Goal: Transaction & Acquisition: Purchase product/service

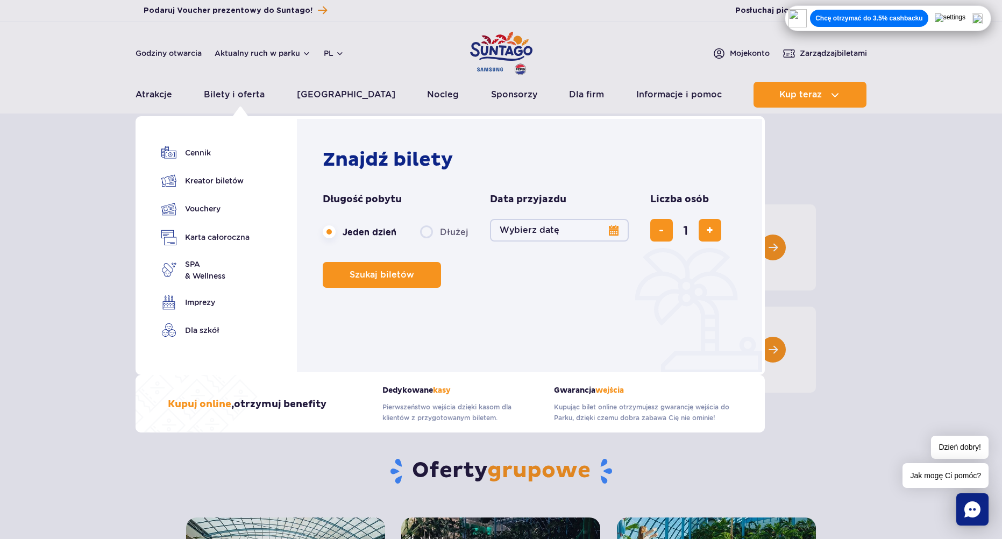
click at [571, 230] on button "Wybierz datę" at bounding box center [559, 230] width 139 height 23
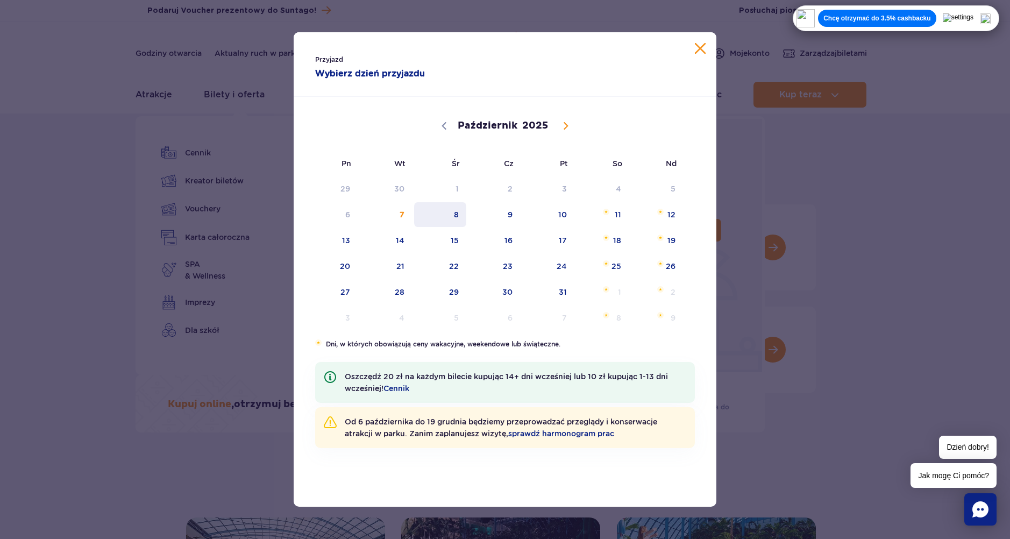
click at [452, 213] on span "8" at bounding box center [440, 214] width 54 height 25
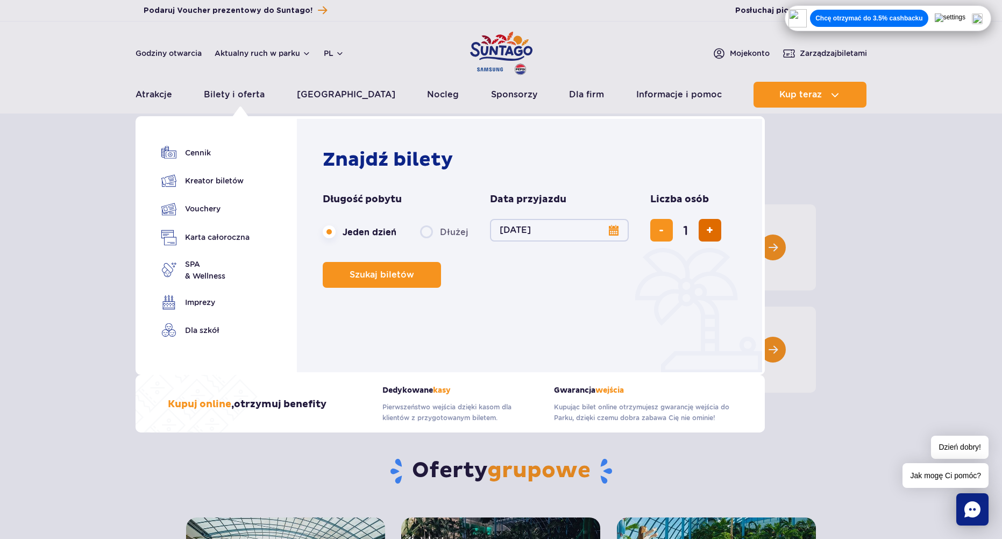
click at [702, 232] on button "dodaj bilet" at bounding box center [709, 230] width 23 height 23
click at [716, 232] on button "dodaj bilet" at bounding box center [709, 230] width 23 height 23
click at [711, 231] on button "dodaj bilet" at bounding box center [709, 230] width 23 height 23
type input "4"
click at [392, 275] on span "Szukaj biletów" at bounding box center [377, 275] width 65 height 10
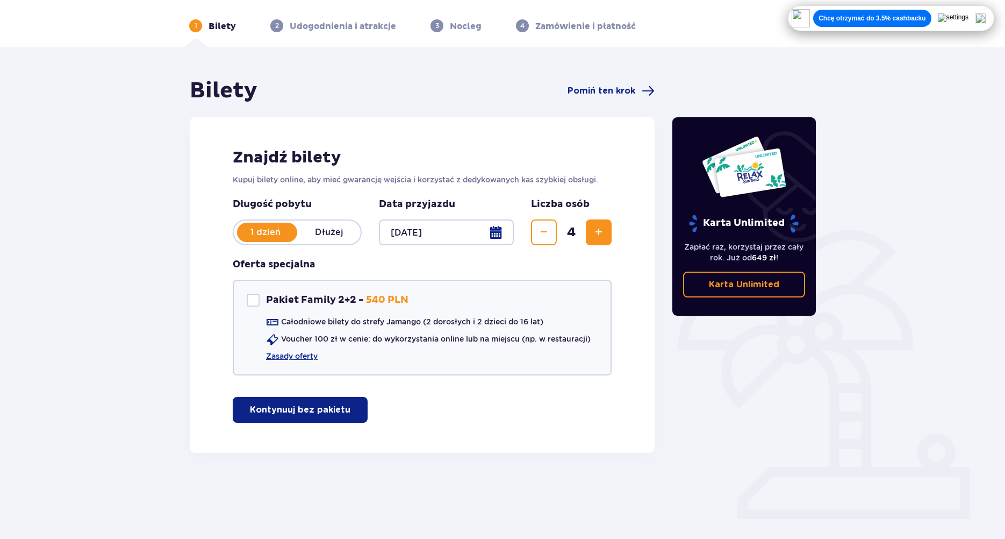
scroll to position [39, 0]
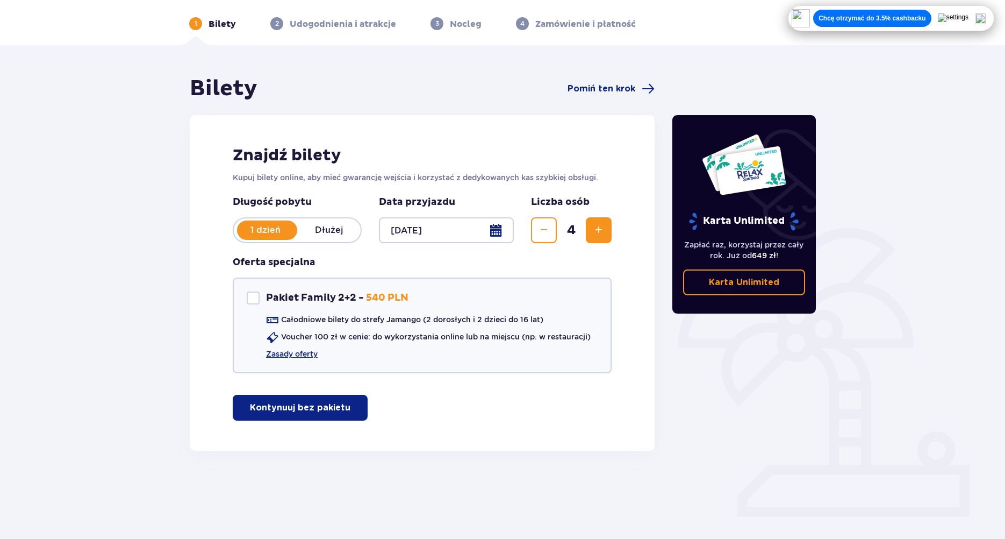
click at [313, 410] on p "Kontynuuj bez pakietu" at bounding box center [300, 408] width 101 height 12
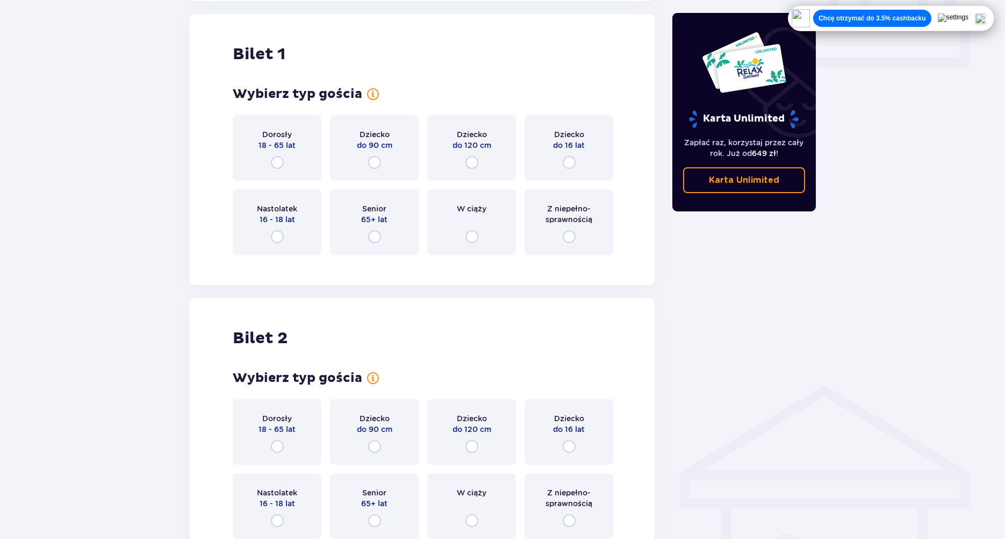
scroll to position [489, 0]
click at [279, 160] on input "radio" at bounding box center [277, 161] width 13 height 13
radio input "true"
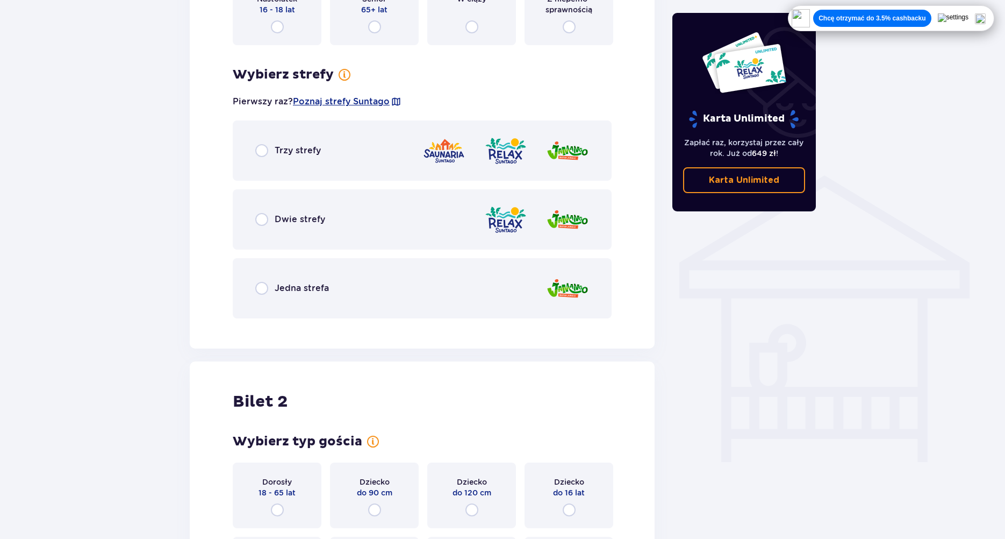
scroll to position [662, 0]
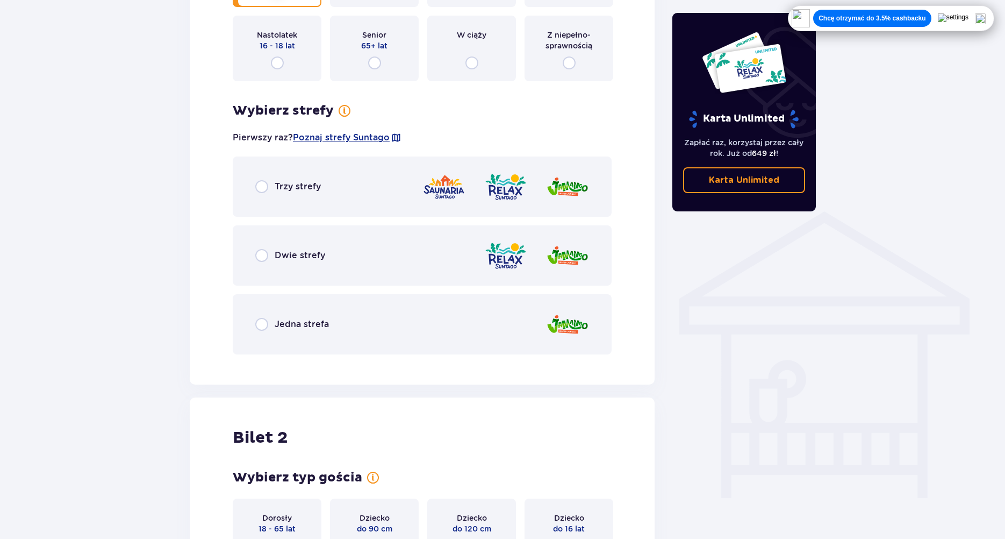
click at [266, 325] on input "radio" at bounding box center [261, 324] width 13 height 13
radio input "true"
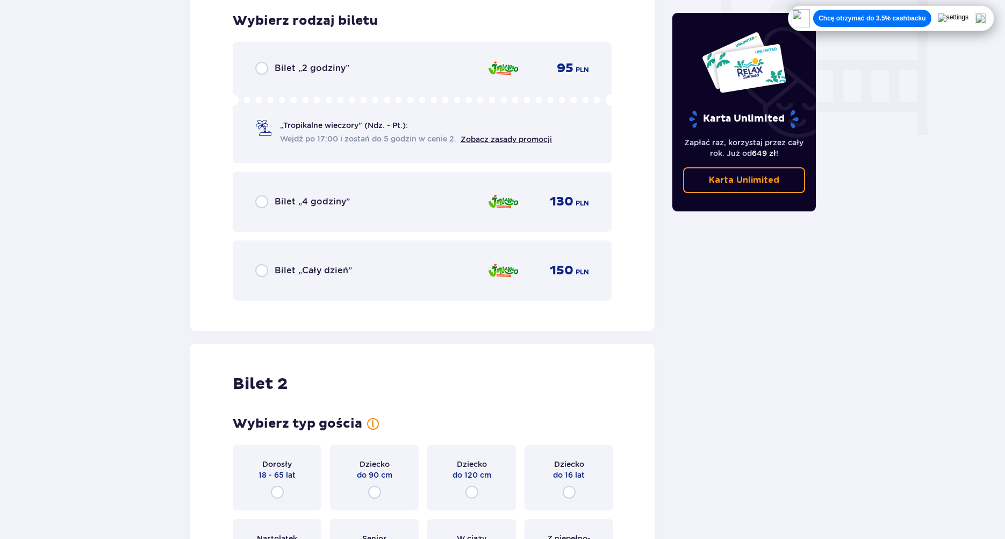
scroll to position [935, 0]
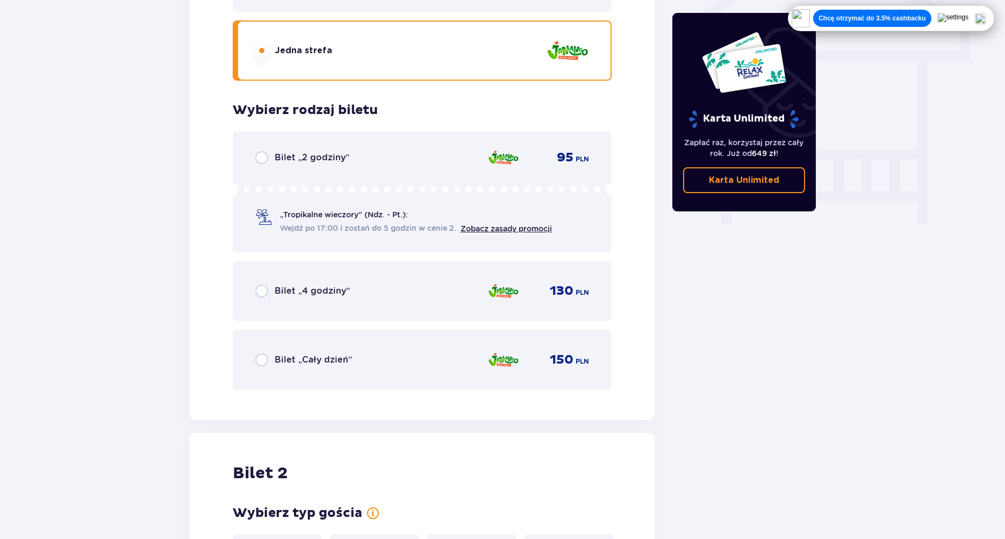
click at [261, 366] on input "radio" at bounding box center [261, 359] width 13 height 13
radio input "true"
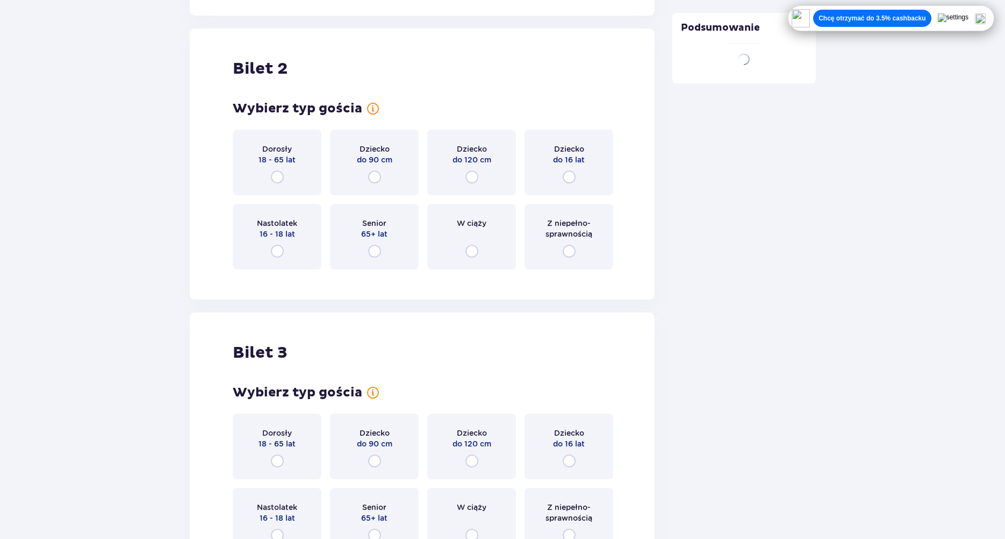
scroll to position [1355, 0]
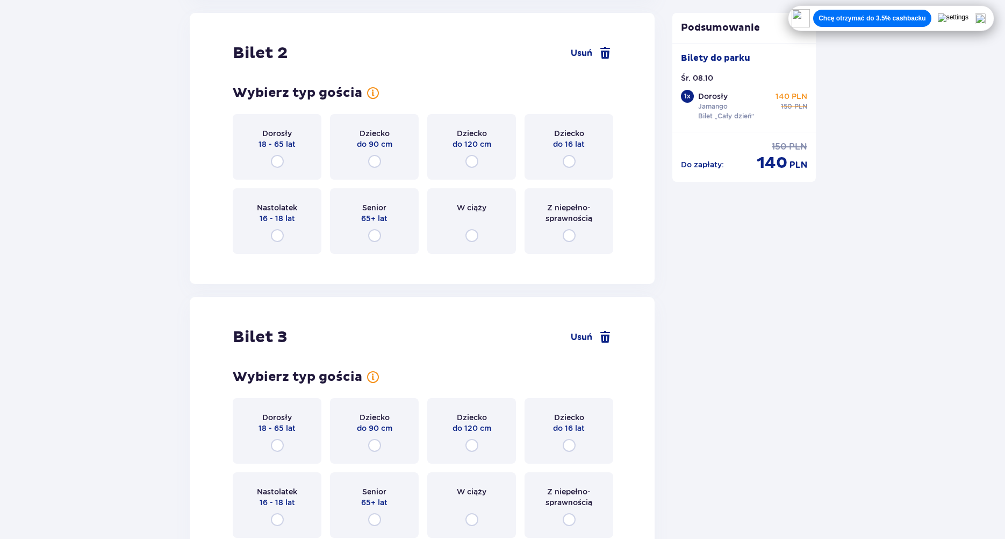
click at [278, 161] on input "radio" at bounding box center [277, 161] width 13 height 13
radio input "true"
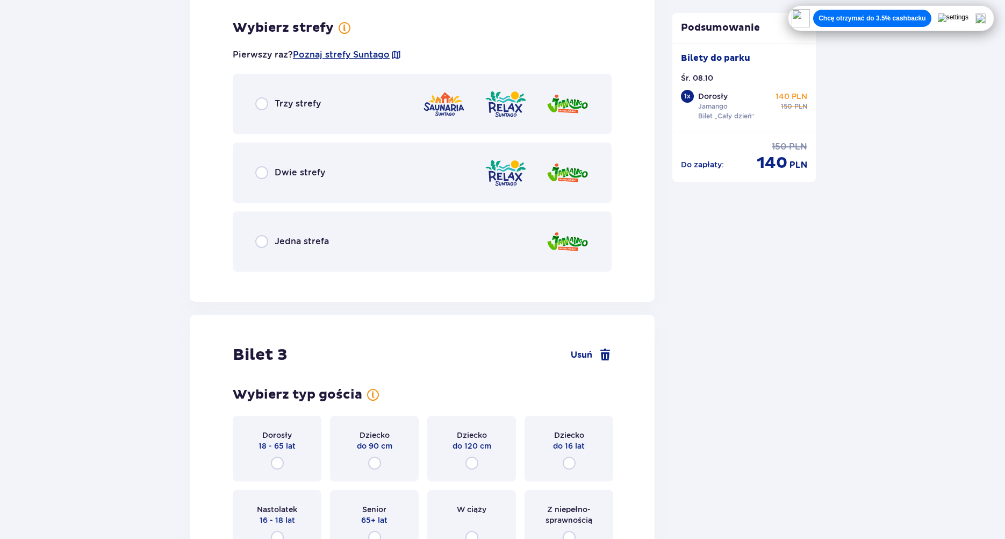
scroll to position [1618, 0]
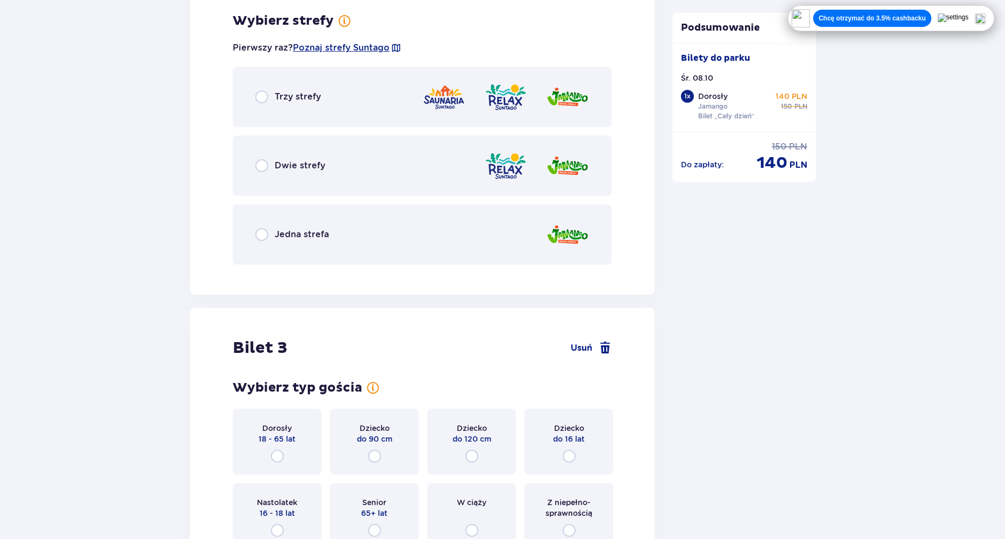
click at [271, 236] on div "Jedna strefa" at bounding box center [292, 234] width 74 height 13
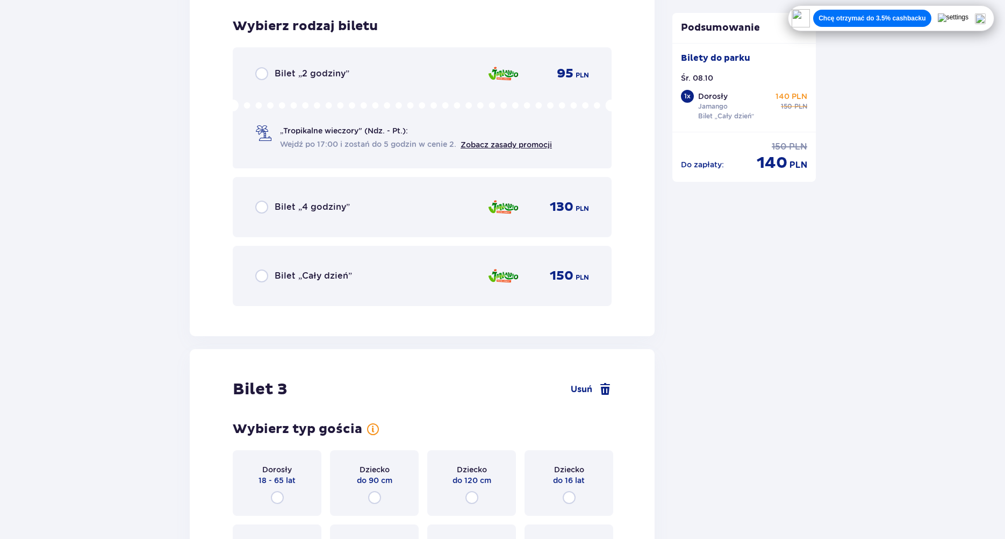
scroll to position [1891, 0]
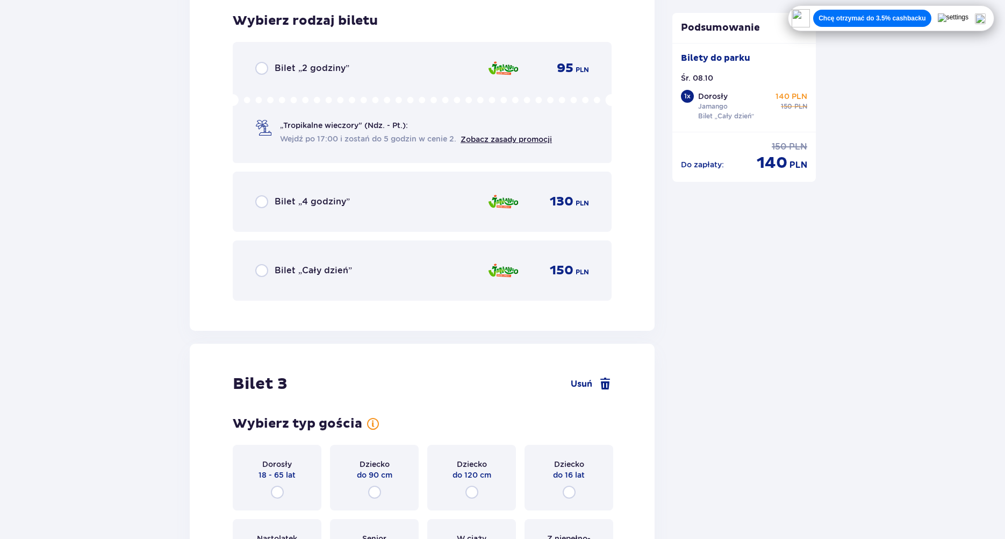
click at [271, 270] on div "Bilet „Cały dzień”" at bounding box center [303, 270] width 97 height 13
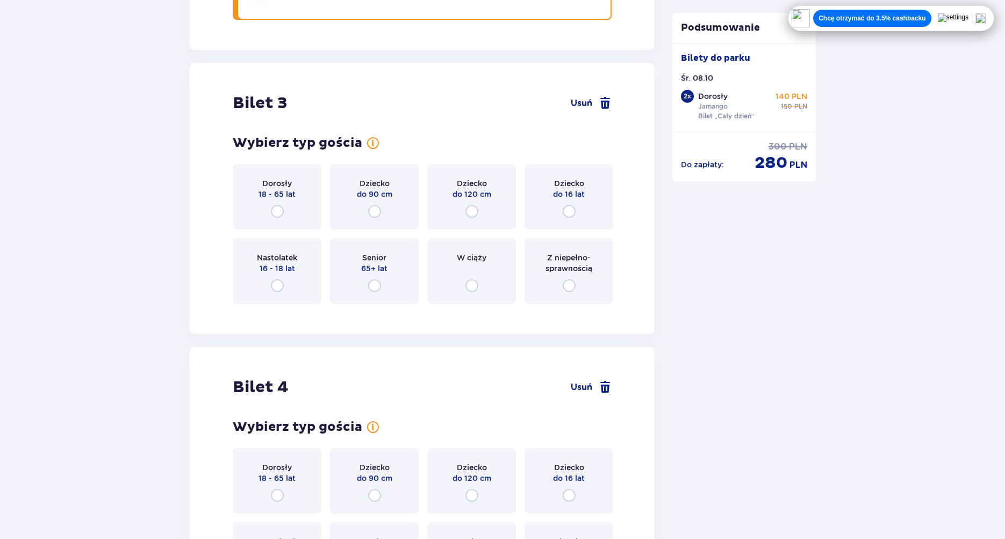
scroll to position [2221, 0]
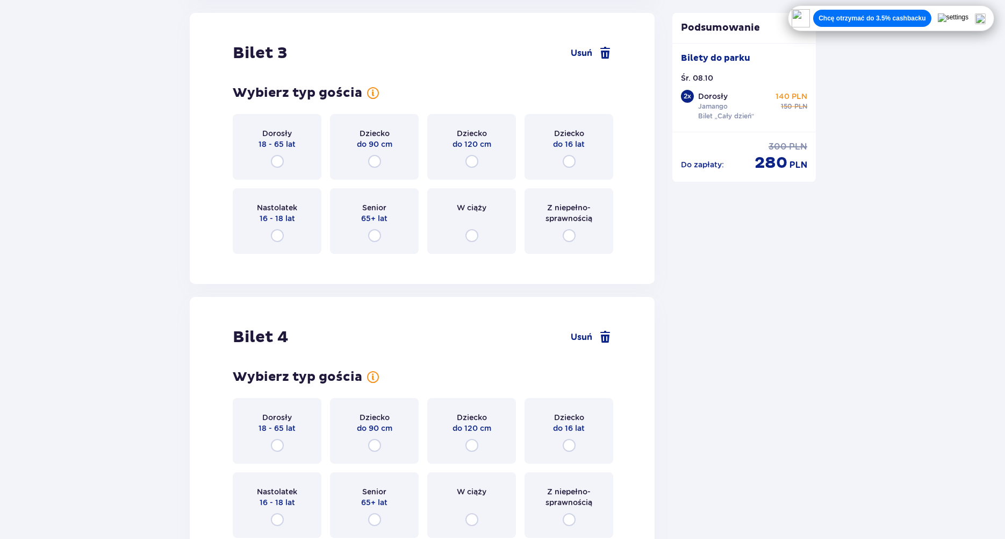
click at [274, 159] on input "radio" at bounding box center [277, 161] width 13 height 13
radio input "true"
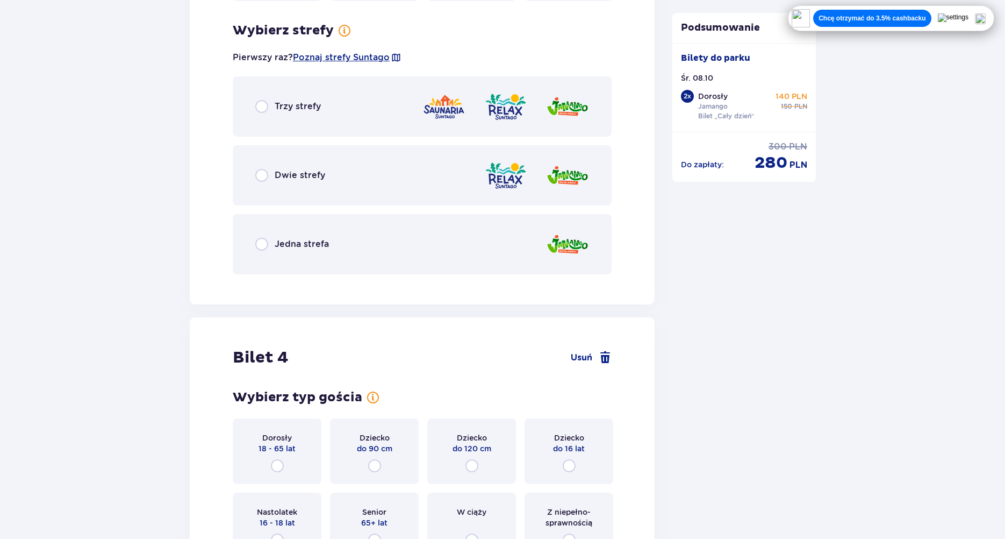
scroll to position [2484, 0]
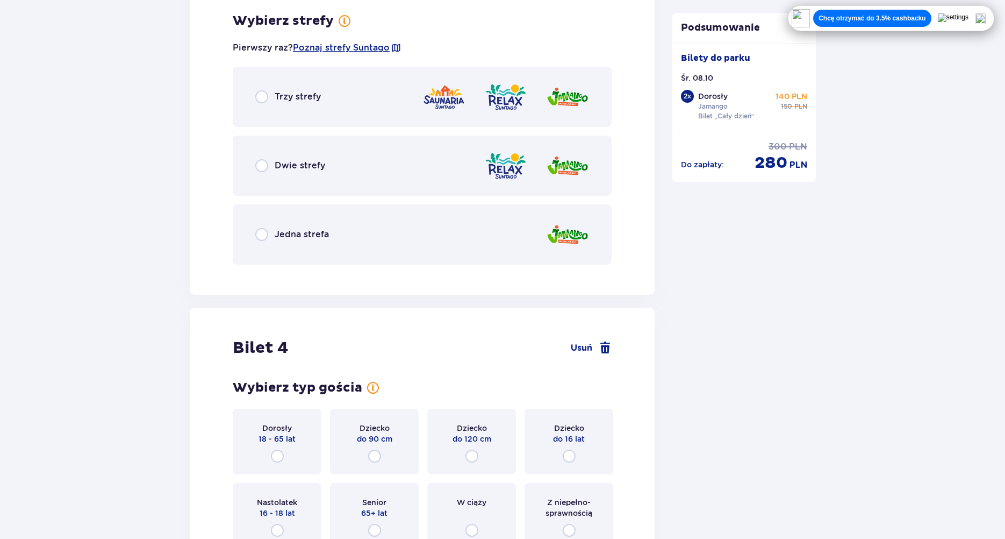
click at [294, 235] on span "Jedna strefa" at bounding box center [302, 234] width 54 height 12
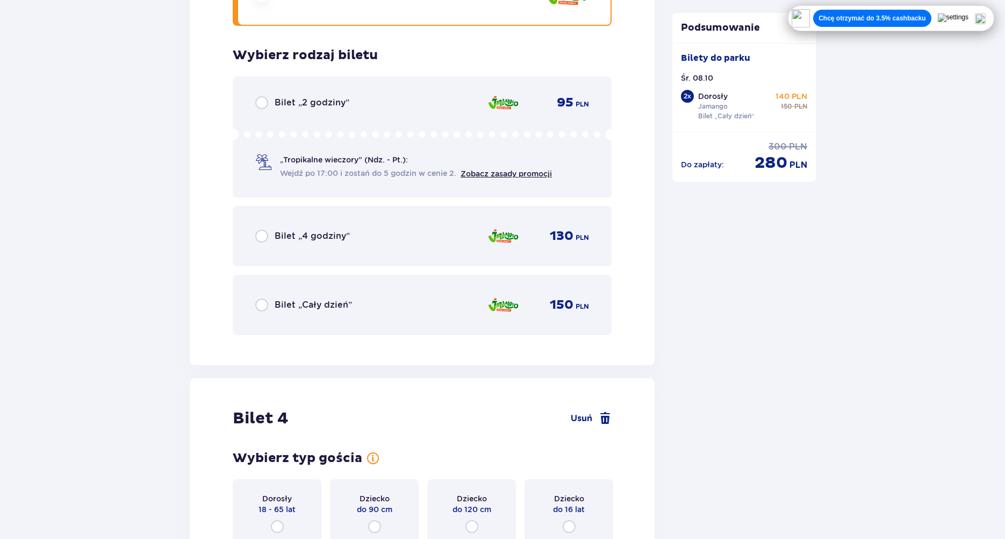
scroll to position [2757, 0]
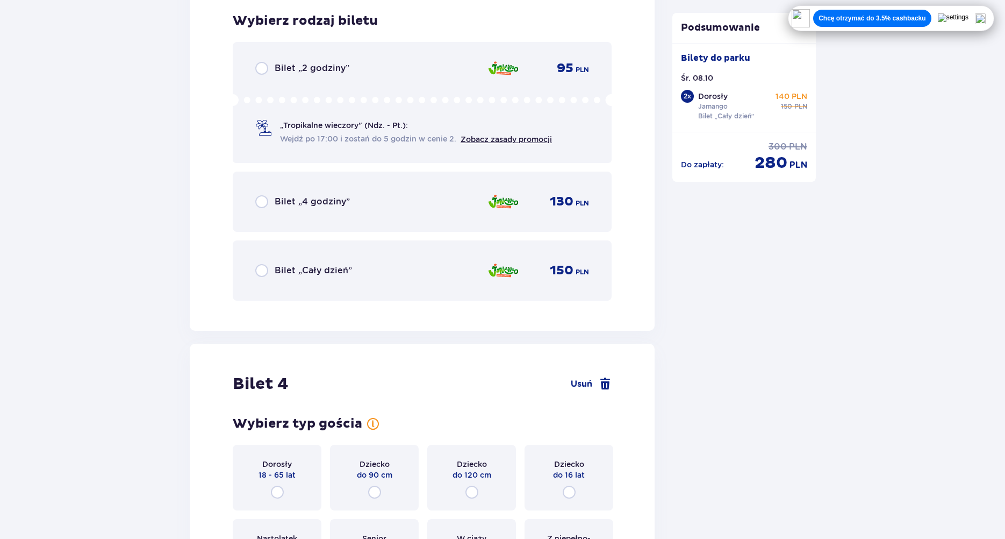
click at [303, 274] on span "Bilet „Cały dzień”" at bounding box center [313, 271] width 77 height 12
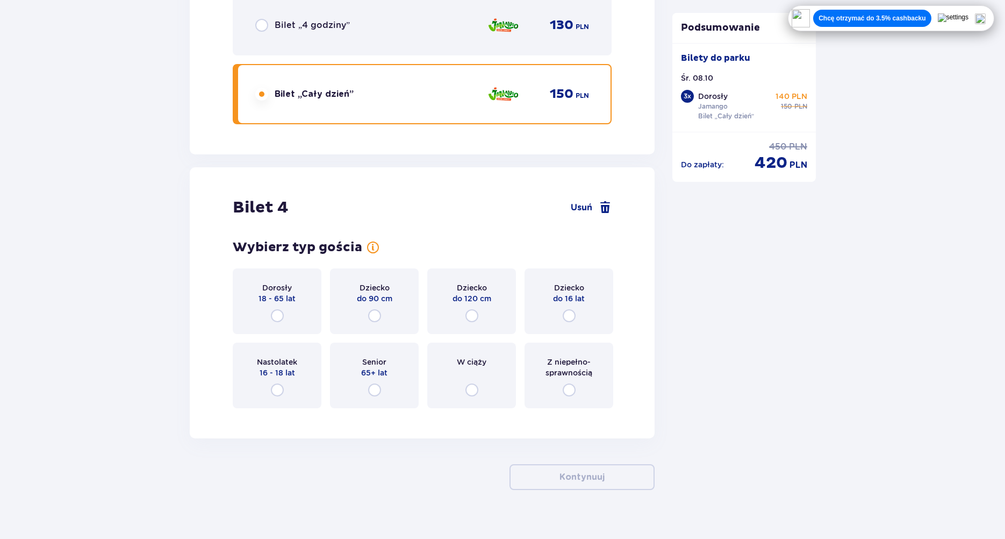
scroll to position [2949, 0]
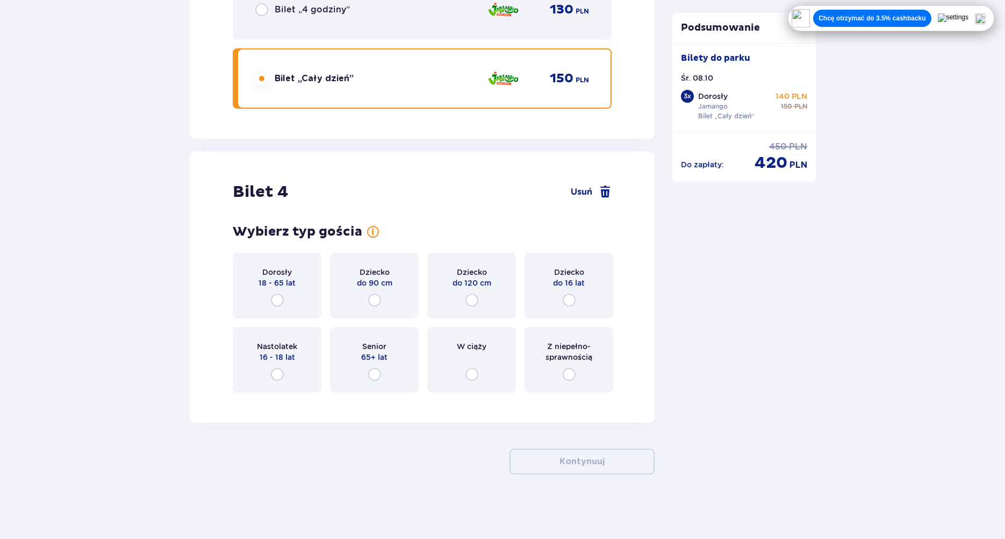
click at [567, 301] on input "radio" at bounding box center [569, 300] width 13 height 13
radio input "true"
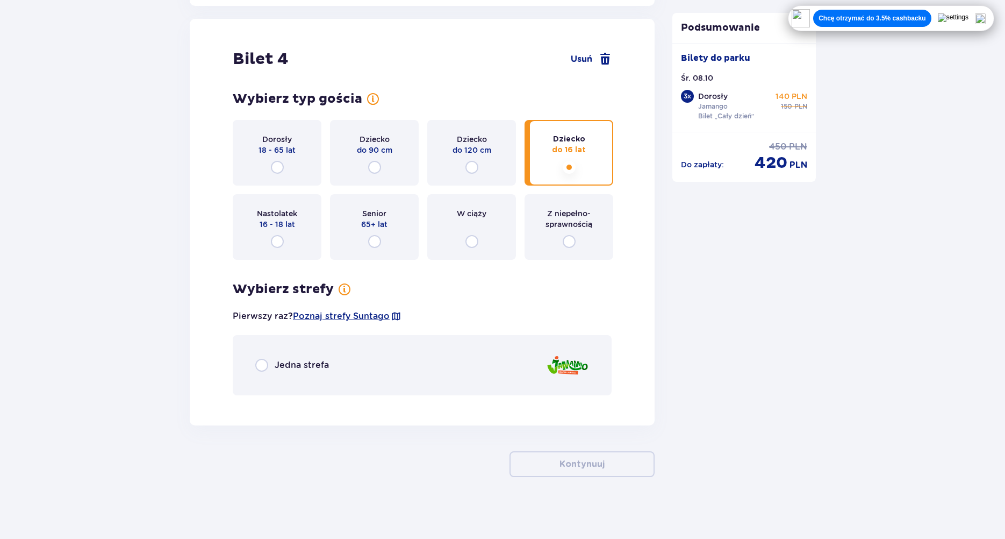
scroll to position [3084, 0]
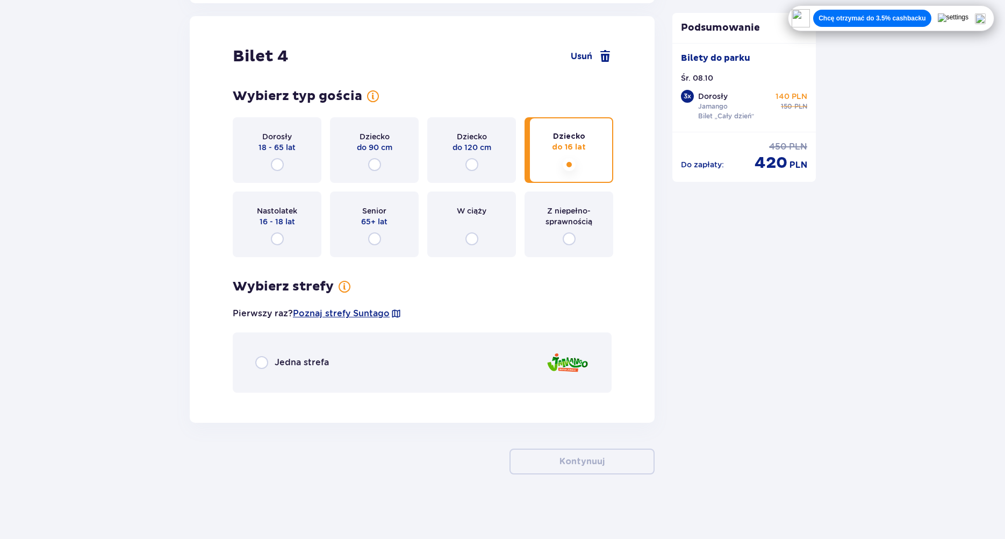
click at [260, 362] on input "radio" at bounding box center [261, 362] width 13 height 13
radio input "true"
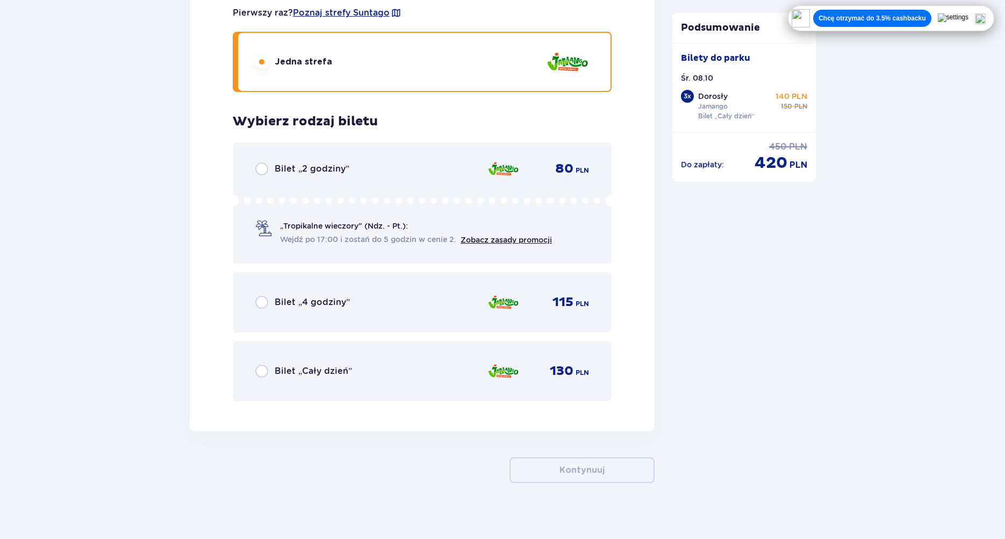
scroll to position [3393, 0]
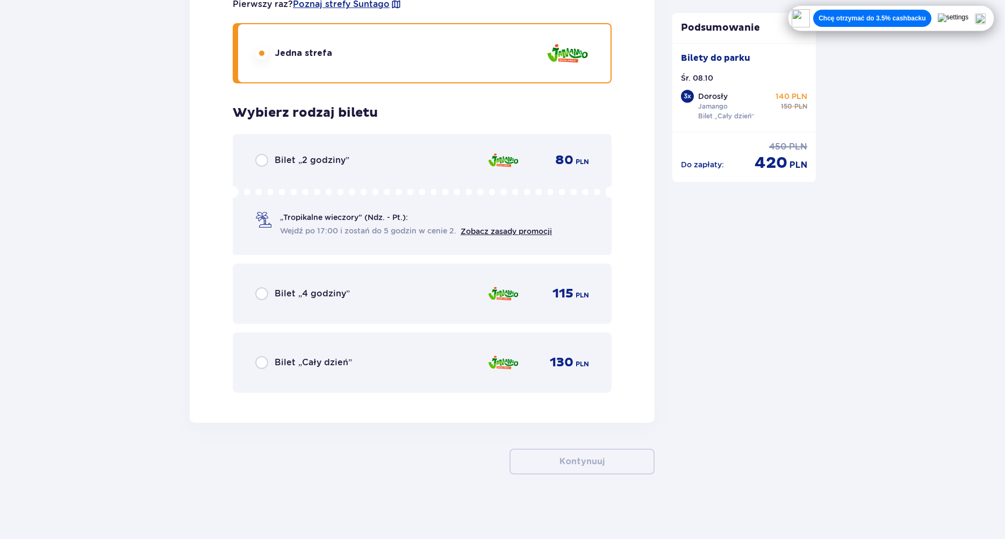
click at [257, 360] on input "radio" at bounding box center [261, 362] width 13 height 13
radio input "true"
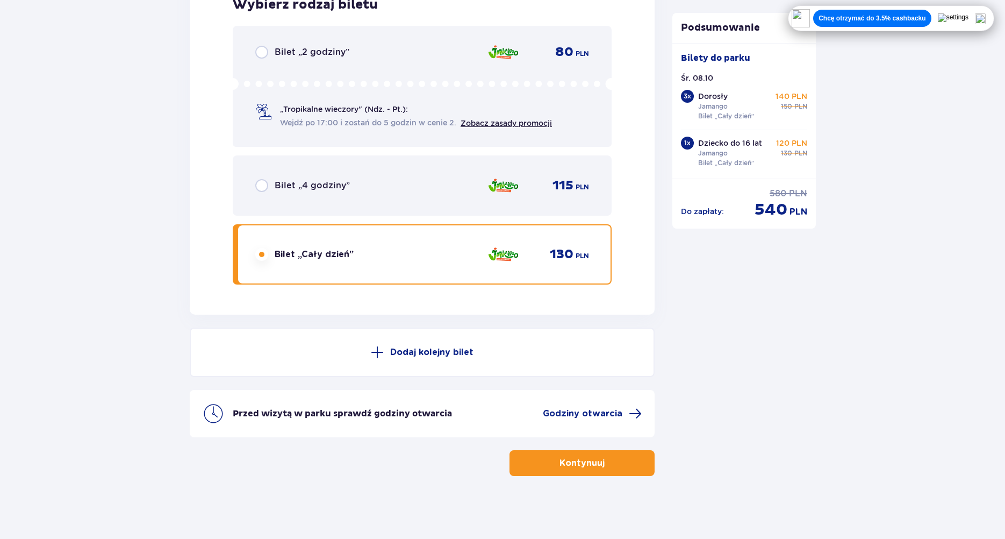
scroll to position [3503, 0]
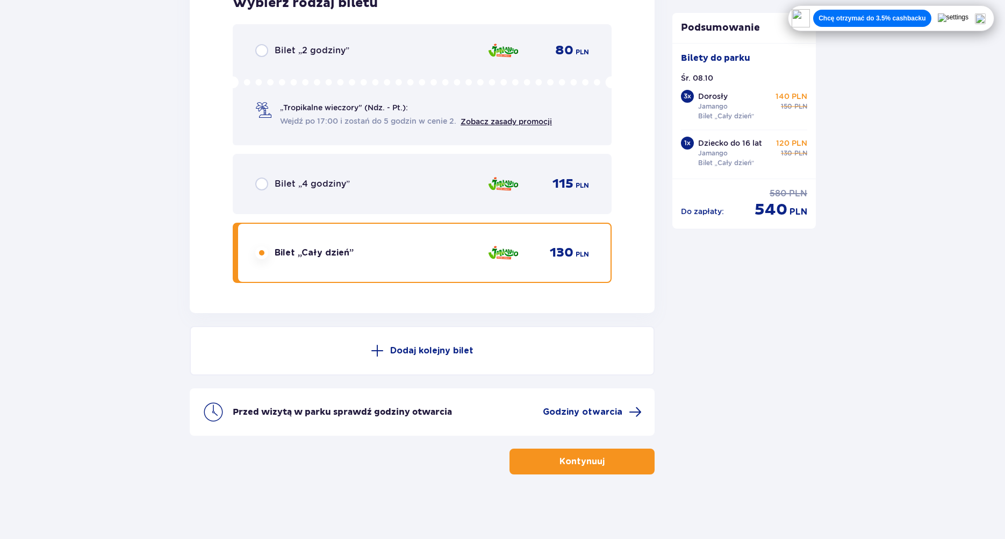
click at [589, 458] on p "Kontynuuj" at bounding box center [582, 461] width 45 height 12
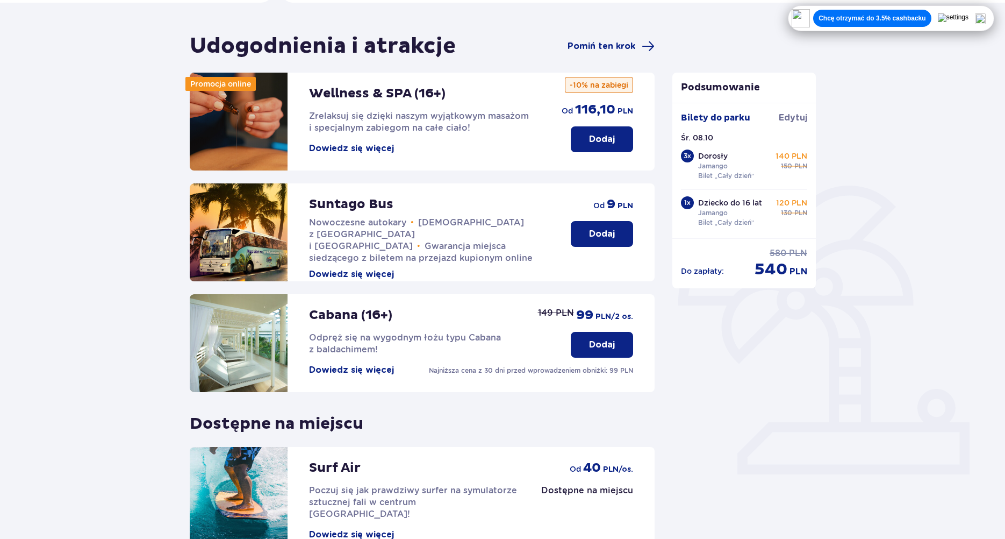
scroll to position [190, 0]
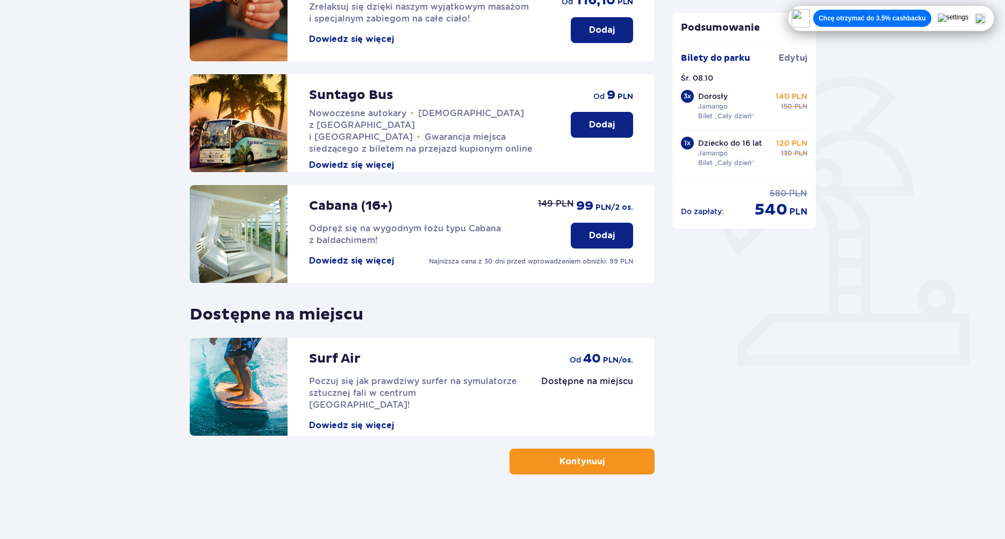
click at [603, 460] on span "button" at bounding box center [607, 461] width 13 height 13
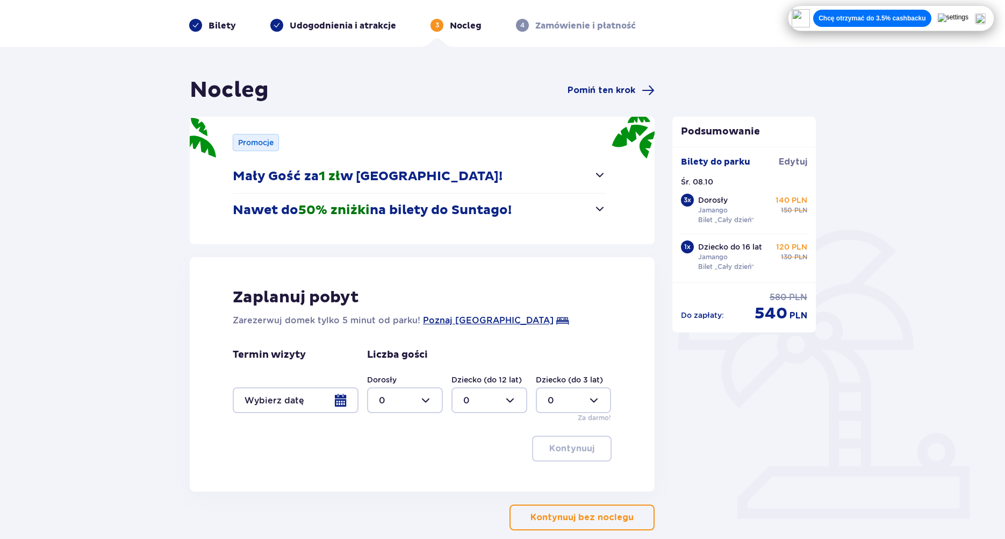
scroll to position [90, 0]
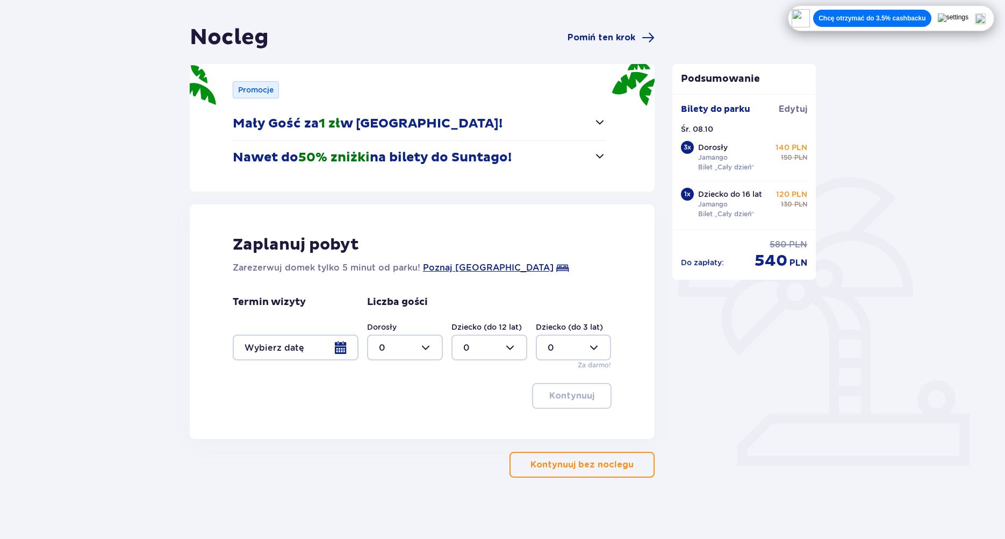
click at [604, 464] on p "Kontynuuj bez noclegu" at bounding box center [582, 465] width 103 height 12
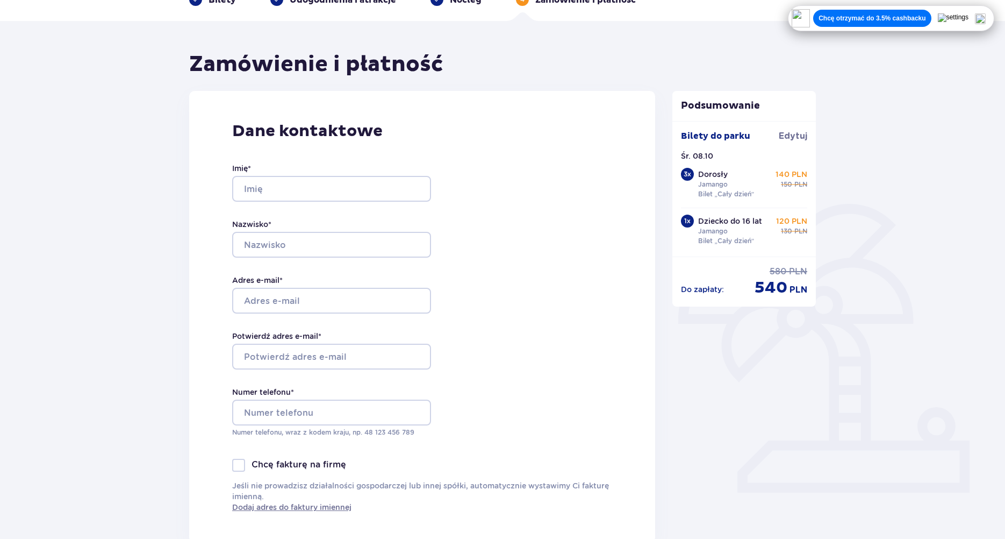
scroll to position [90, 0]
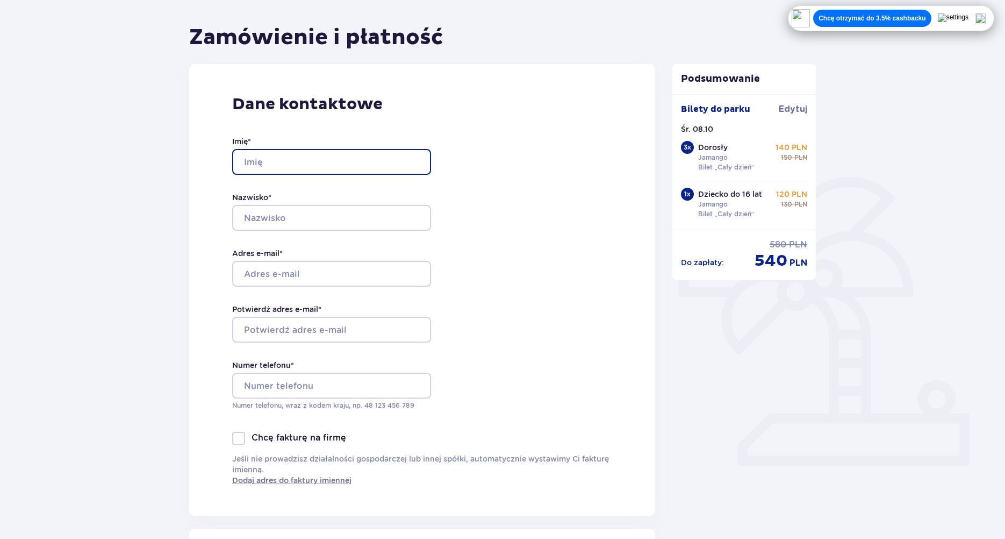
click at [269, 159] on input "Imię *" at bounding box center [331, 162] width 199 height 26
type input "[PERSON_NAME]"
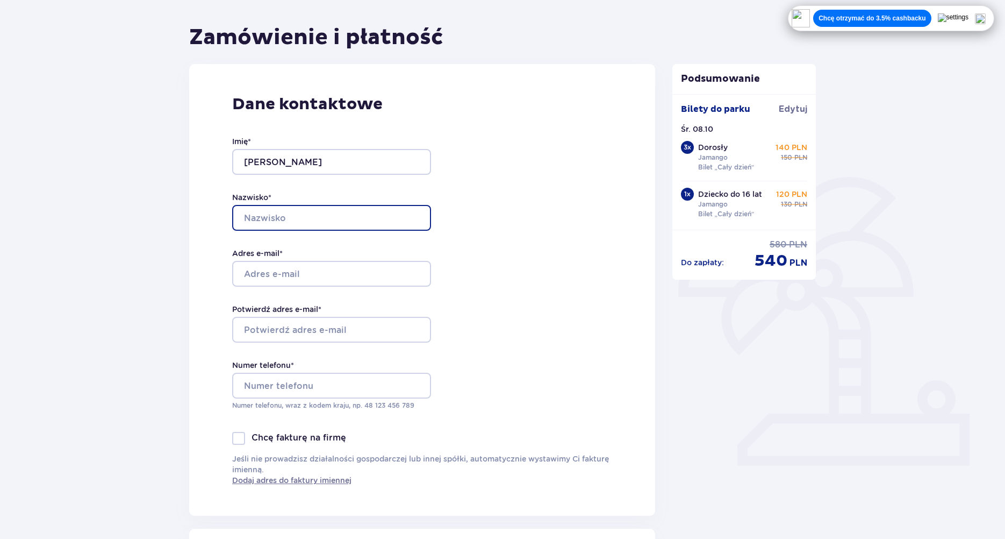
type input "[PERSON_NAME]"
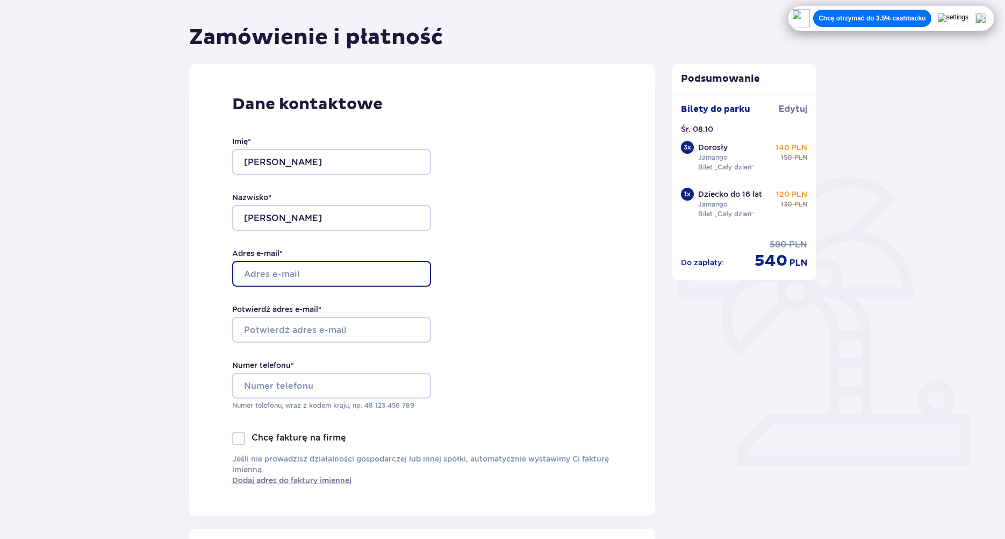
type input "[EMAIL_ADDRESS][PERSON_NAME][DOMAIN_NAME]"
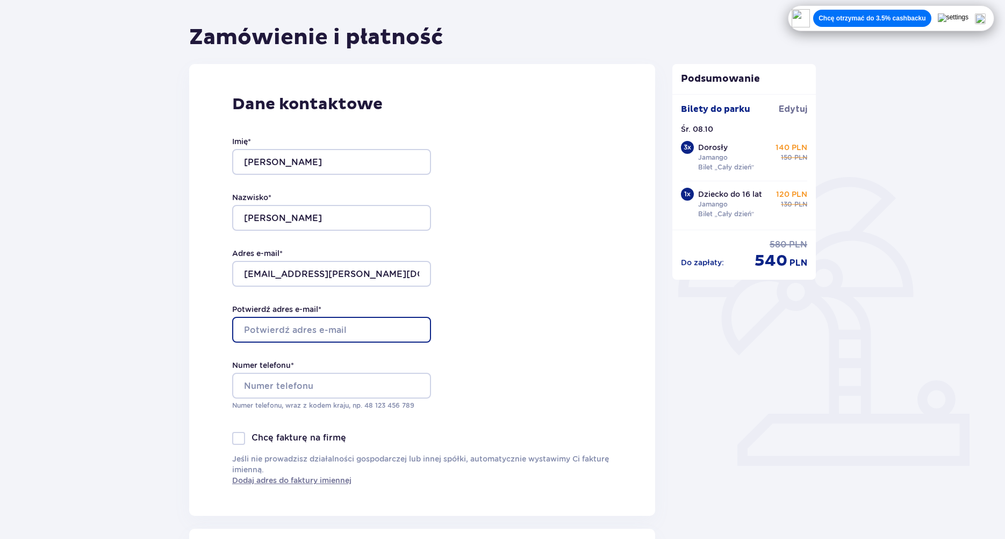
type input "[EMAIL_ADDRESS][PERSON_NAME][DOMAIN_NAME]"
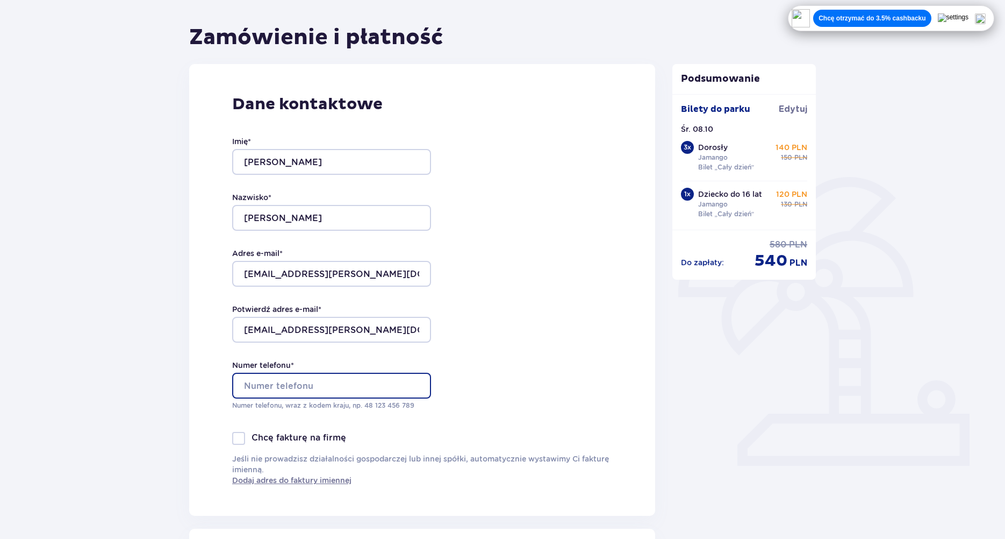
type input "[PHONE_NUMBER]"
click at [296, 194] on div "Nazwisko * [PERSON_NAME]" at bounding box center [331, 211] width 199 height 39
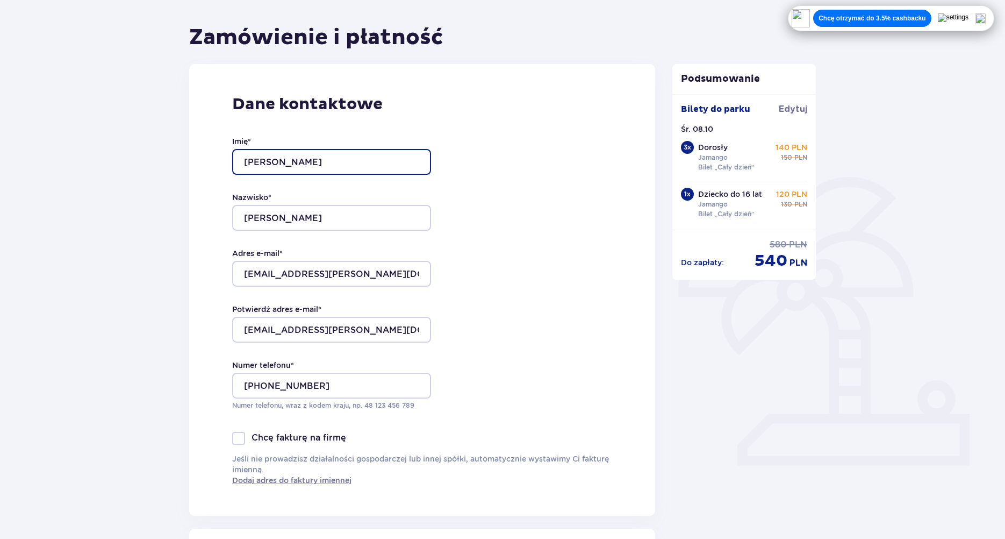
click at [260, 162] on input "[PERSON_NAME]" at bounding box center [331, 162] width 199 height 26
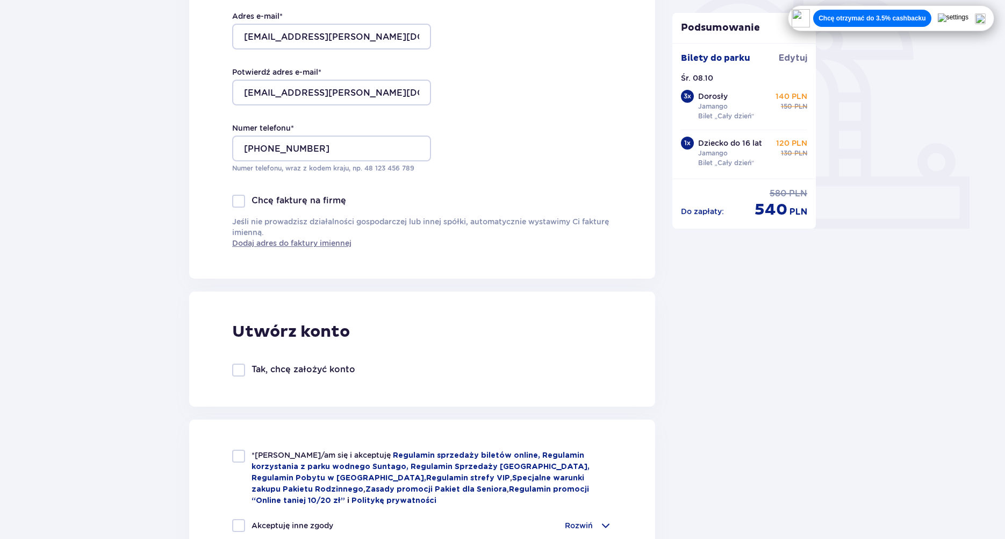
scroll to position [448, 0]
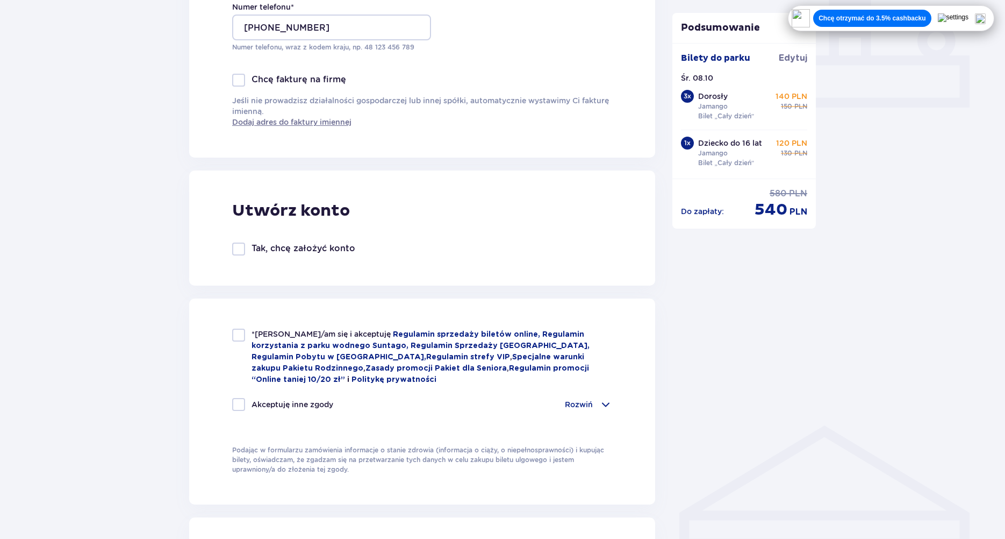
type input "[PERSON_NAME]"
click at [241, 336] on div at bounding box center [238, 334] width 13 height 13
checkbox input "true"
click at [238, 398] on div at bounding box center [238, 404] width 13 height 13
checkbox input "true"
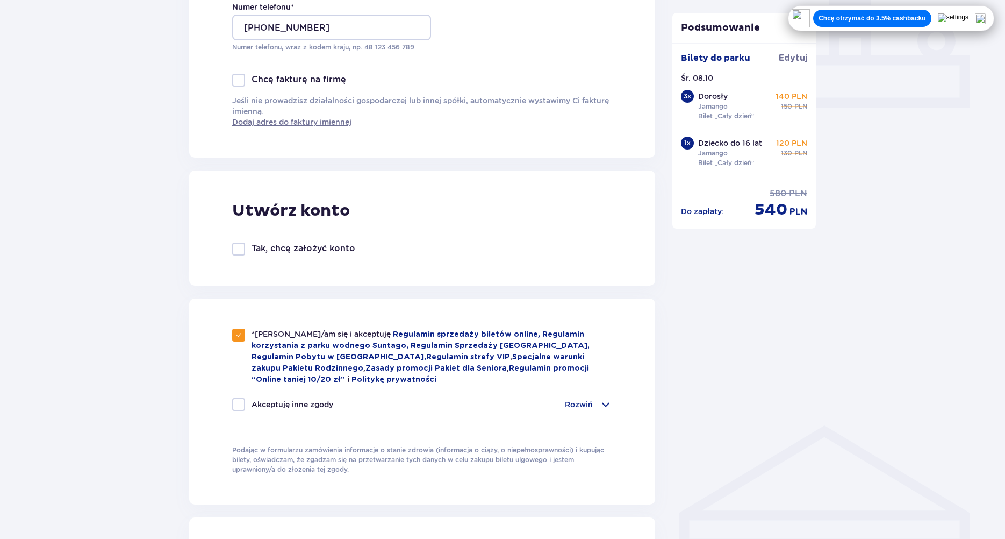
checkbox input "true"
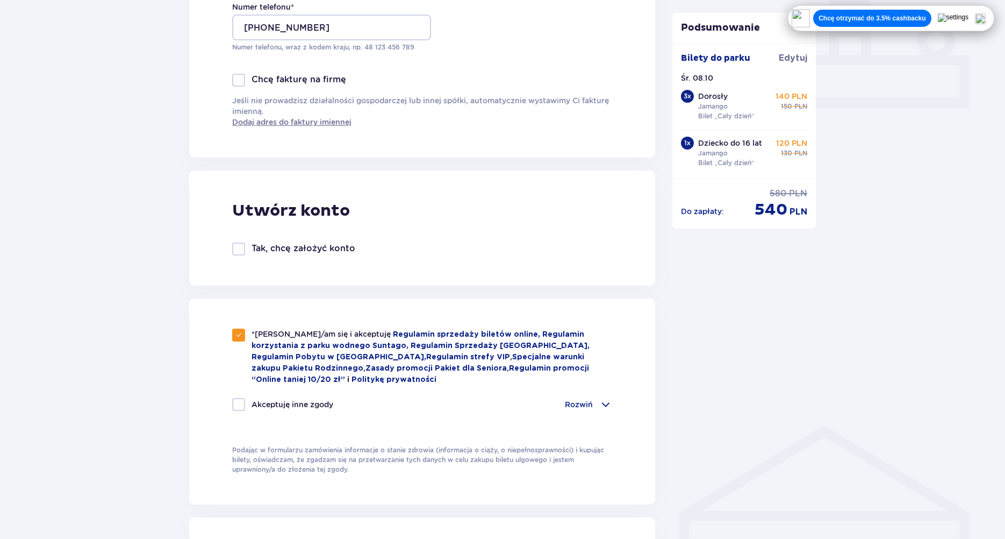
checkbox input "true"
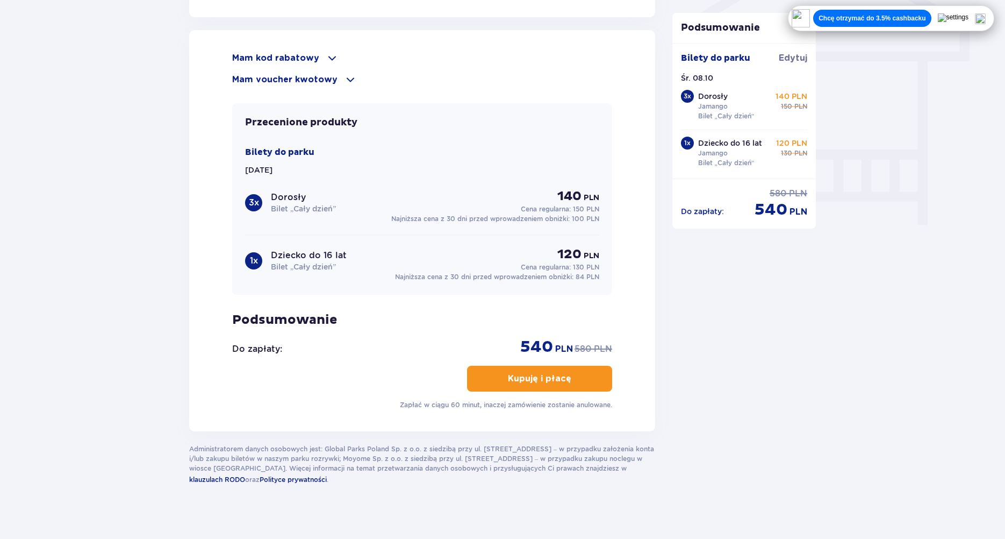
scroll to position [943, 0]
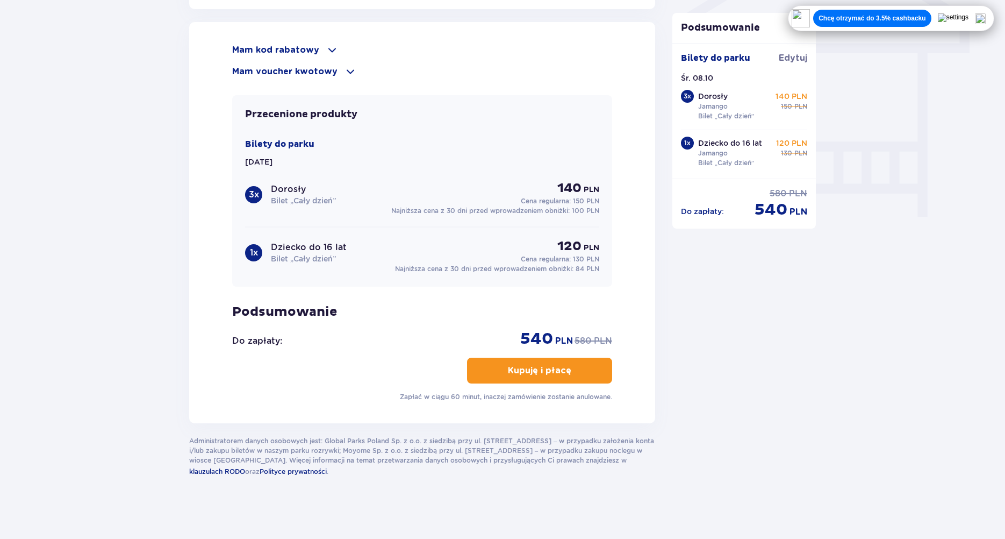
click at [531, 369] on p "Kupuję i płacę" at bounding box center [539, 371] width 63 height 12
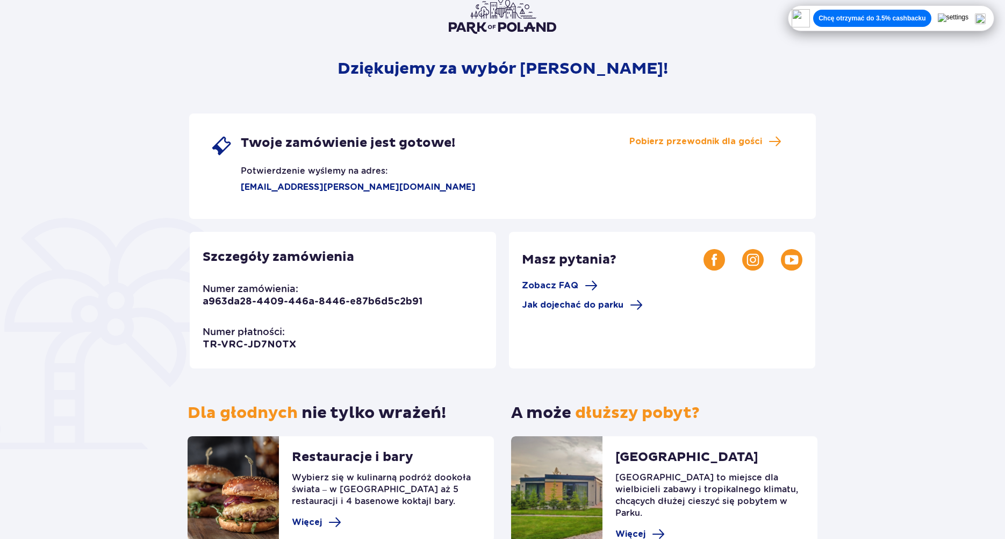
scroll to position [157, 0]
